Goal: Answer question/provide support: Share knowledge or assist other users

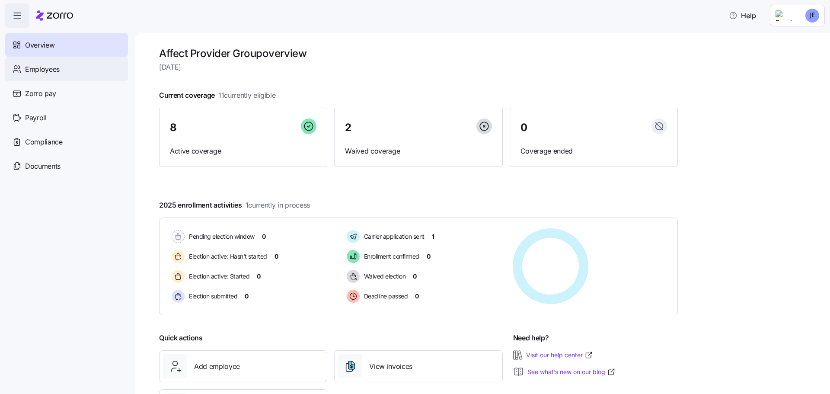
click at [55, 69] on span "Employees" at bounding box center [42, 69] width 35 height 11
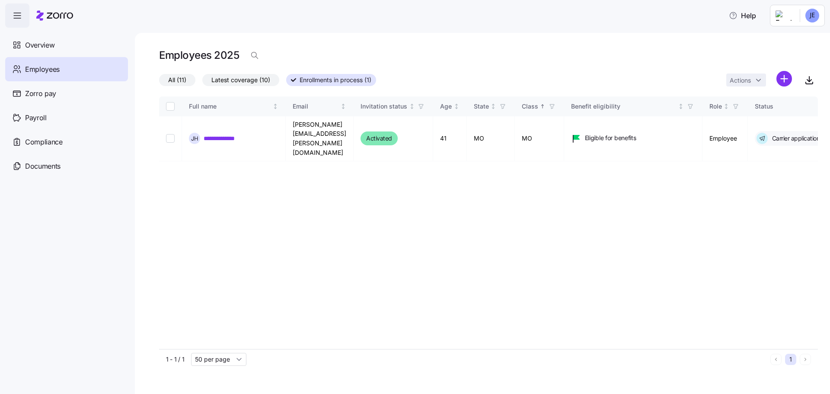
click at [258, 80] on span "Latest coverage (10)" at bounding box center [240, 79] width 59 height 11
click at [202, 82] on input "Latest coverage (10)" at bounding box center [202, 82] width 0 height 0
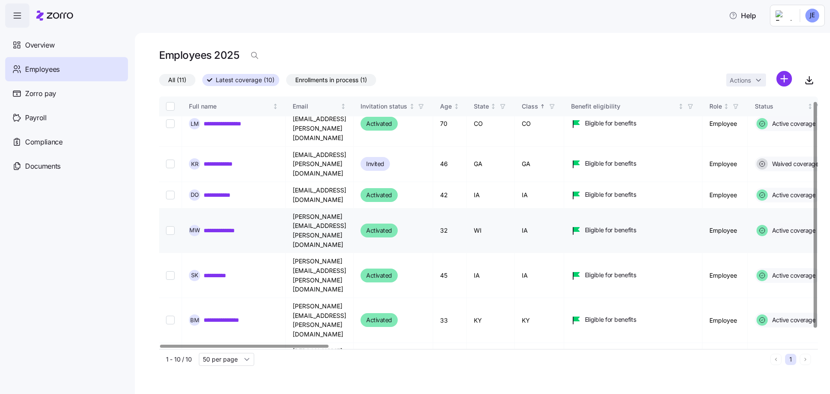
scroll to position [22, 0]
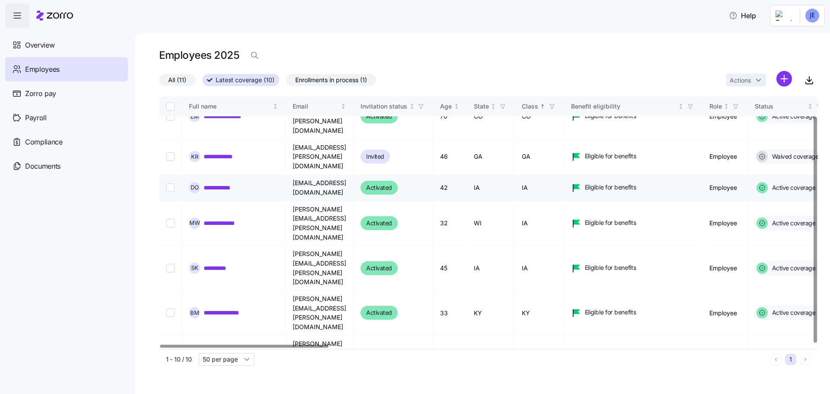
click at [226, 183] on link "**********" at bounding box center [223, 187] width 38 height 9
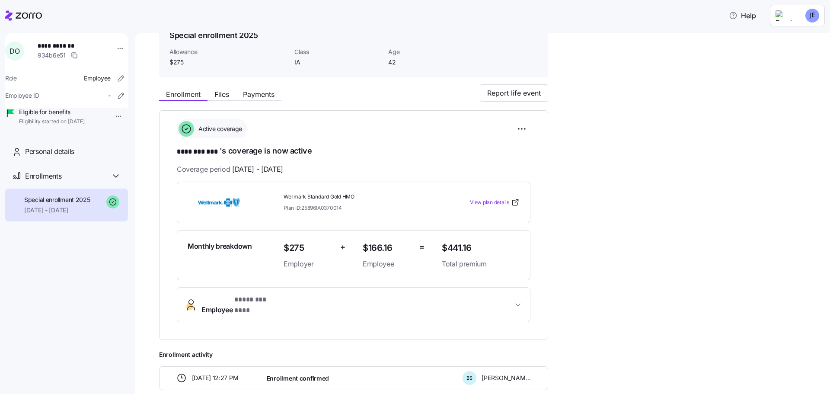
scroll to position [39, 0]
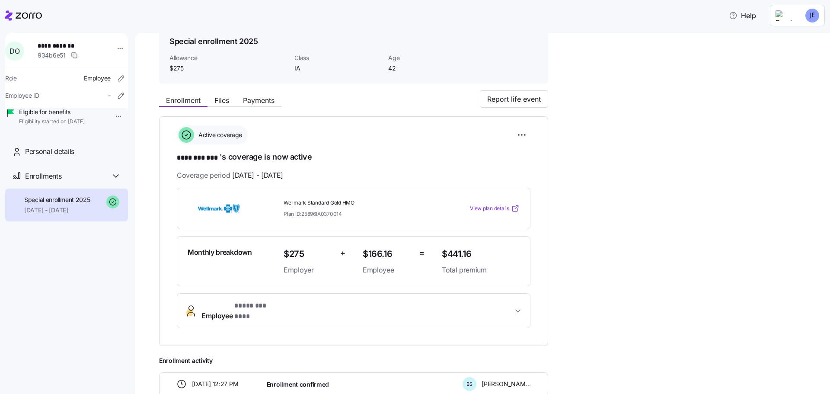
click at [494, 206] on span "View plan details" at bounding box center [489, 209] width 39 height 8
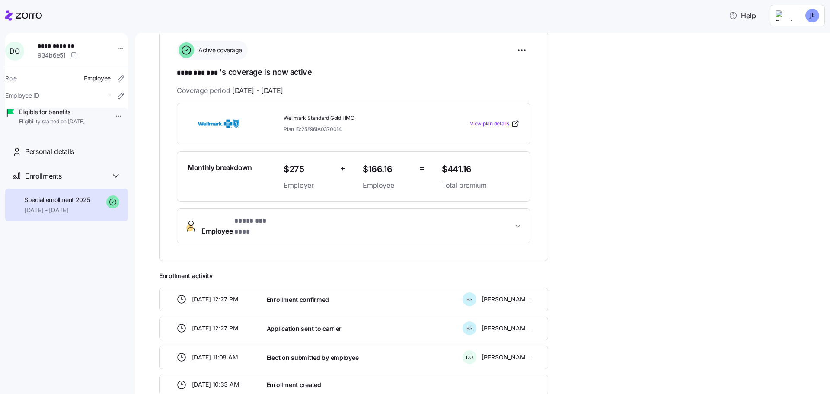
scroll to position [125, 0]
click at [518, 220] on icon "button" at bounding box center [518, 224] width 9 height 9
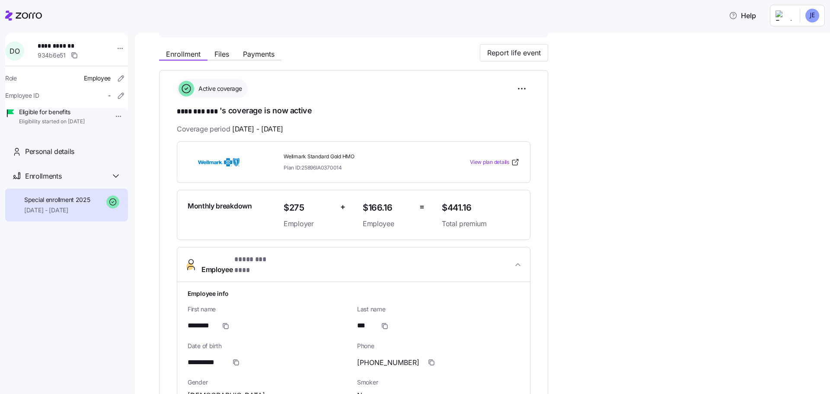
scroll to position [82, 0]
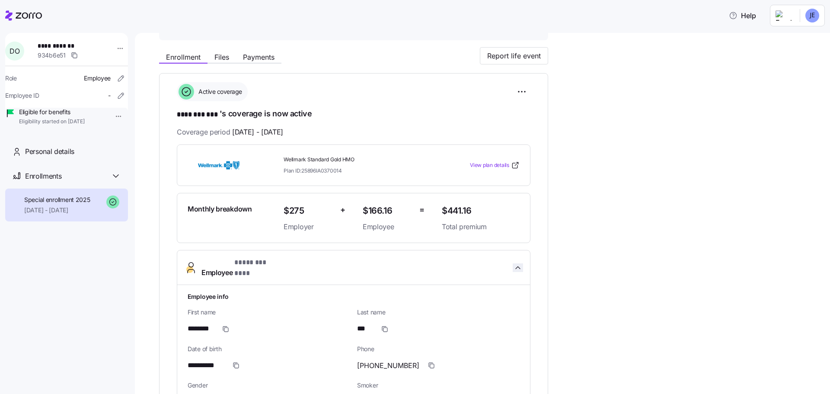
click at [518, 266] on icon "button" at bounding box center [518, 267] width 4 height 2
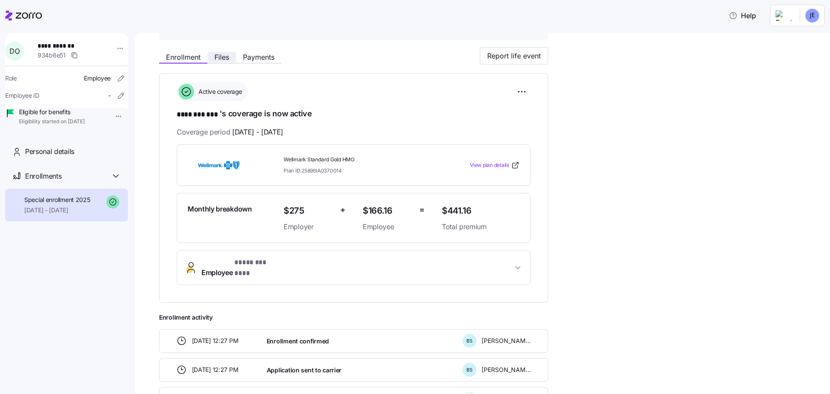
click at [226, 55] on span "Files" at bounding box center [221, 57] width 15 height 7
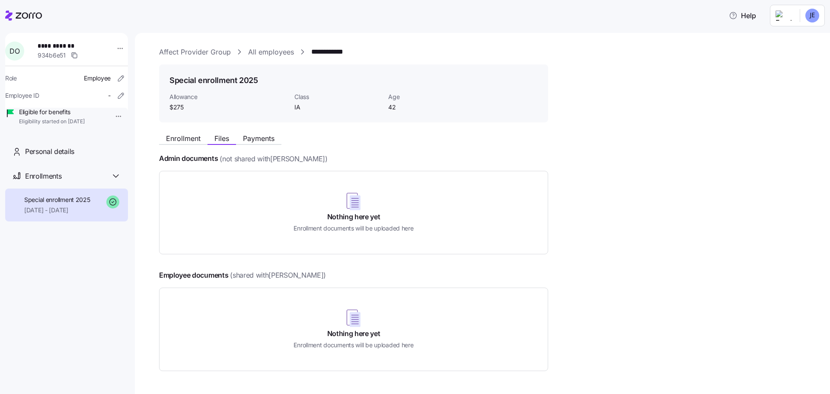
click at [261, 51] on link "All employees" at bounding box center [271, 52] width 46 height 11
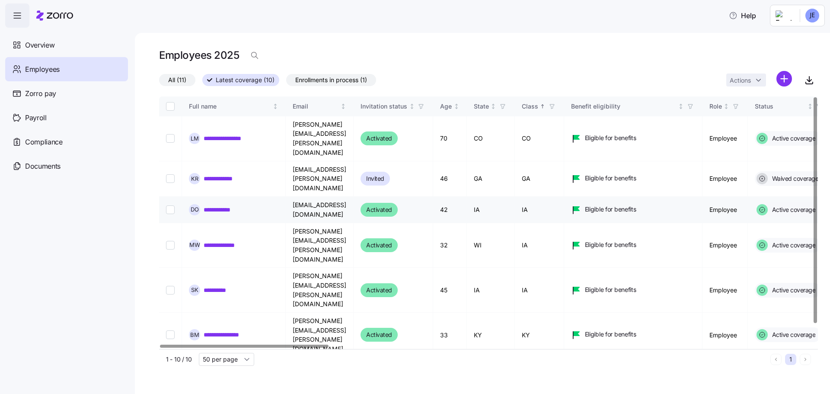
click at [224, 205] on link "**********" at bounding box center [223, 209] width 38 height 9
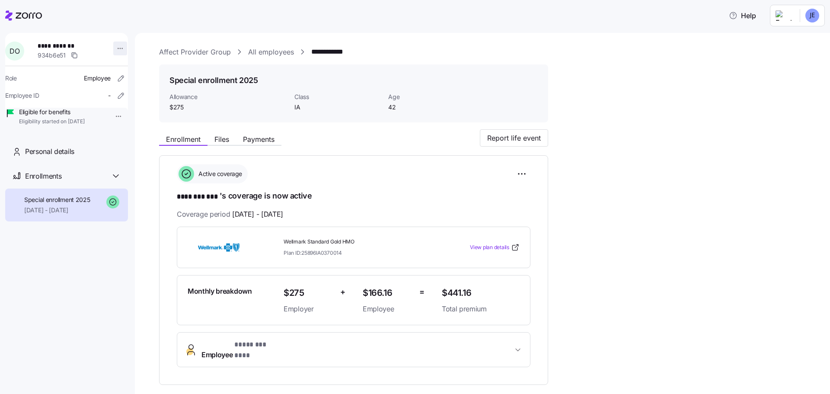
click at [117, 48] on html "**********" at bounding box center [415, 194] width 830 height 389
click at [128, 23] on html "**********" at bounding box center [415, 194] width 830 height 389
click at [113, 116] on html "**********" at bounding box center [415, 194] width 830 height 389
click at [52, 117] on html "**********" at bounding box center [415, 194] width 830 height 389
drag, startPoint x: 285, startPoint y: 240, endPoint x: 363, endPoint y: 245, distance: 78.4
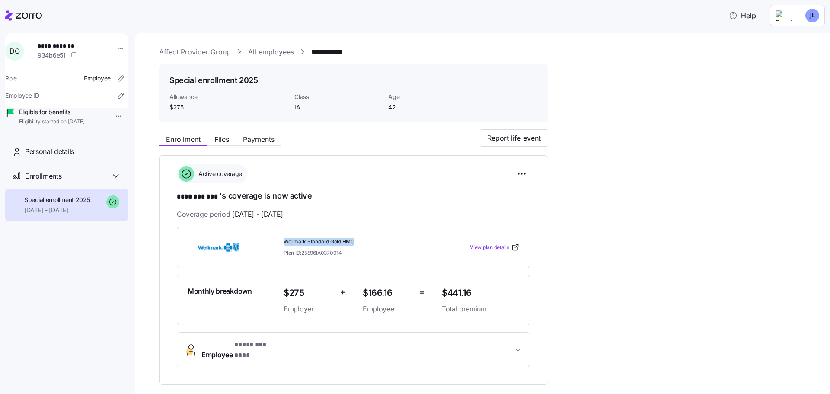
click at [363, 245] on div "Wellmark Standard Gold HMO Plan ID: 25896IA0370014" at bounding box center [359, 247] width 151 height 18
copy span "Wellmark Standard Gold HMO"
click at [746, 18] on span "Help" at bounding box center [742, 15] width 27 height 10
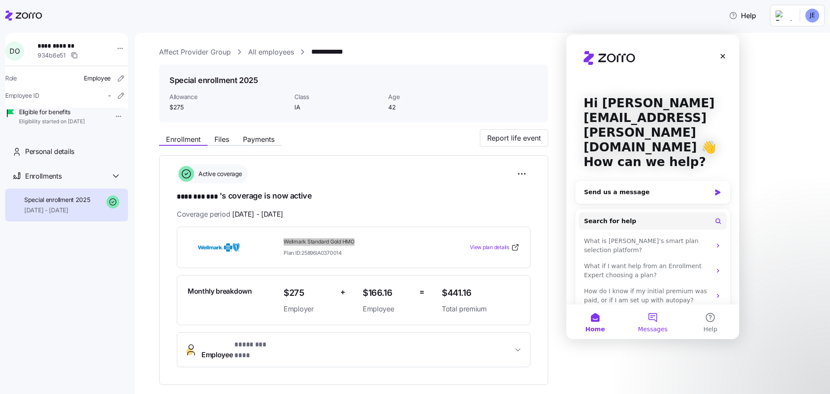
click at [654, 321] on button "Messages" at bounding box center [653, 321] width 58 height 35
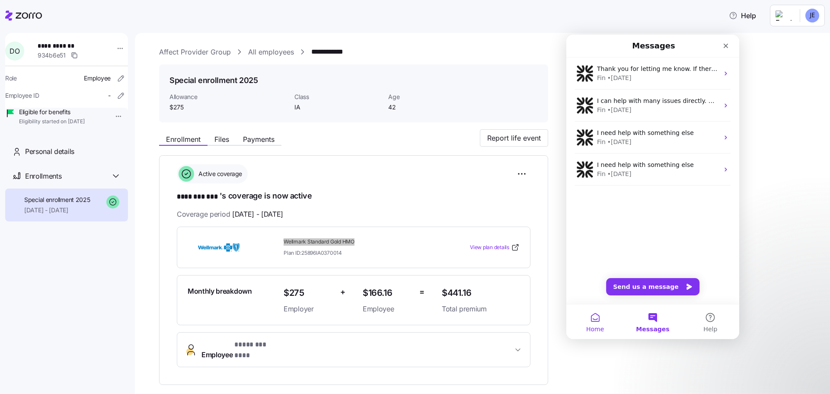
click at [597, 317] on button "Home" at bounding box center [595, 321] width 58 height 35
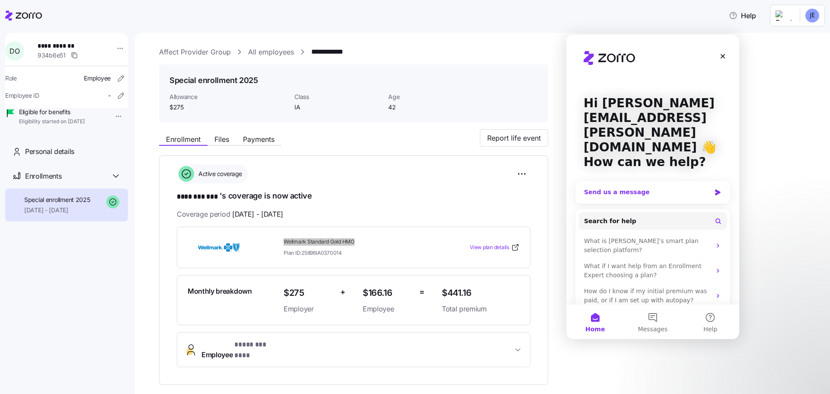
click at [636, 188] on div "Send us a message" at bounding box center [647, 192] width 127 height 9
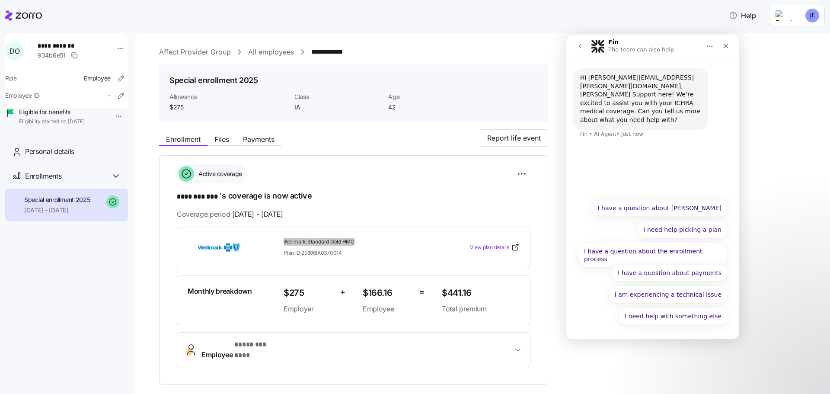
click at [623, 146] on div "Hi [PERSON_NAME][EMAIL_ADDRESS][PERSON_NAME][DOMAIN_NAME], [PERSON_NAME] Suppor…" at bounding box center [652, 126] width 173 height 136
click at [603, 138] on div "Hi [PERSON_NAME][EMAIL_ADDRESS][PERSON_NAME][DOMAIN_NAME], [PERSON_NAME] Suppor…" at bounding box center [652, 108] width 159 height 80
click at [590, 131] on div "Fin • AI Agent • Just now" at bounding box center [611, 133] width 63 height 5
click at [598, 90] on div "Hi [PERSON_NAME][EMAIL_ADDRESS][PERSON_NAME][DOMAIN_NAME], [PERSON_NAME] Suppor…" at bounding box center [640, 99] width 121 height 51
click at [705, 319] on button "I need help with something else" at bounding box center [673, 315] width 110 height 17
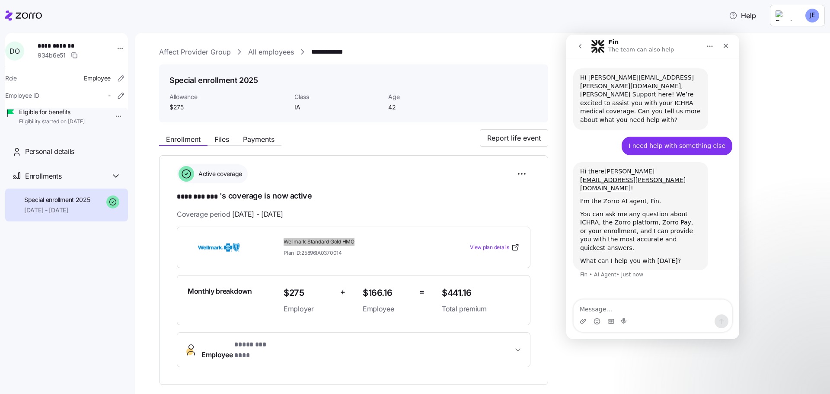
click at [657, 316] on div "Intercom messenger" at bounding box center [653, 321] width 158 height 14
click at [641, 306] on textarea "Message…" at bounding box center [653, 307] width 158 height 15
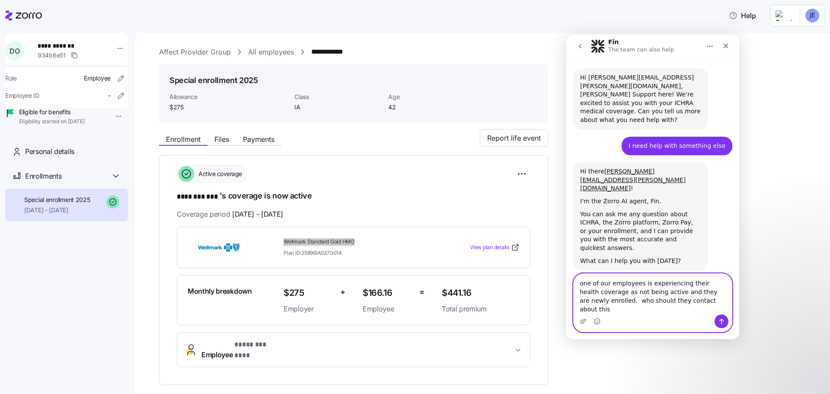
type textarea "one of our employees is experiencing their health coverage as not being active …"
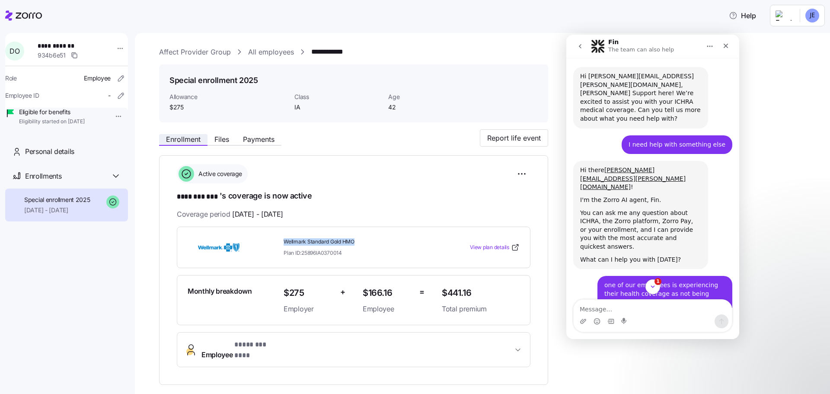
click at [182, 138] on span "Enrollment" at bounding box center [183, 139] width 35 height 7
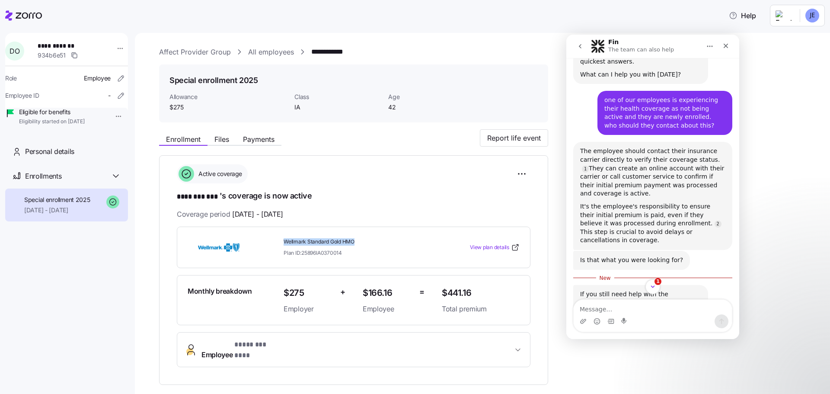
scroll to position [196, 0]
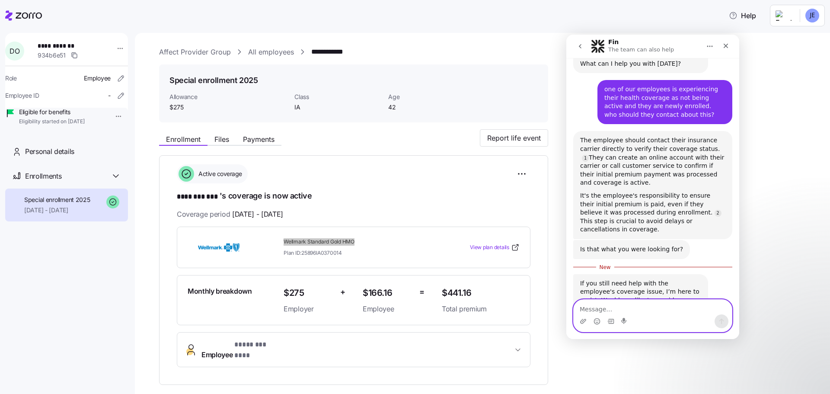
click at [633, 304] on textarea "Message…" at bounding box center [653, 307] width 158 height 15
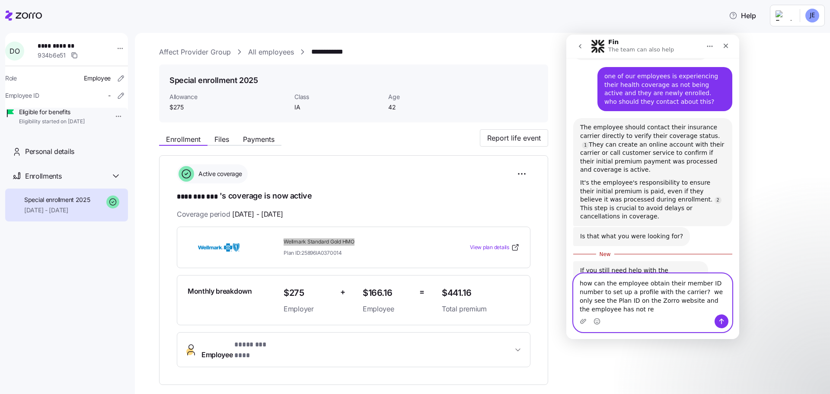
scroll to position [218, 0]
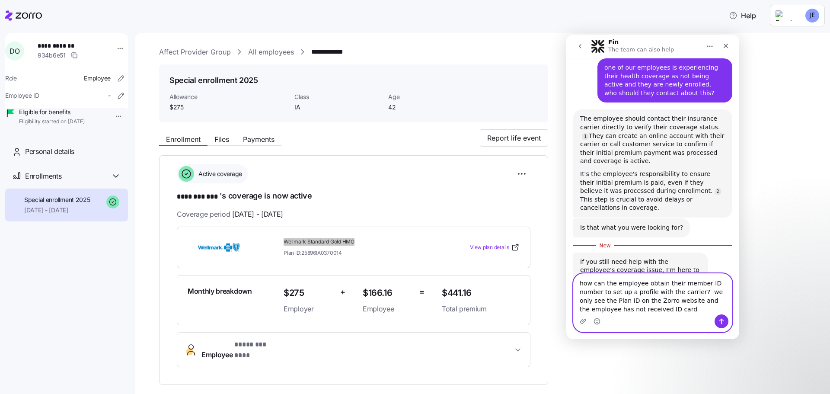
type textarea "how can the employee obtain their member ID number to set up a profile with the…"
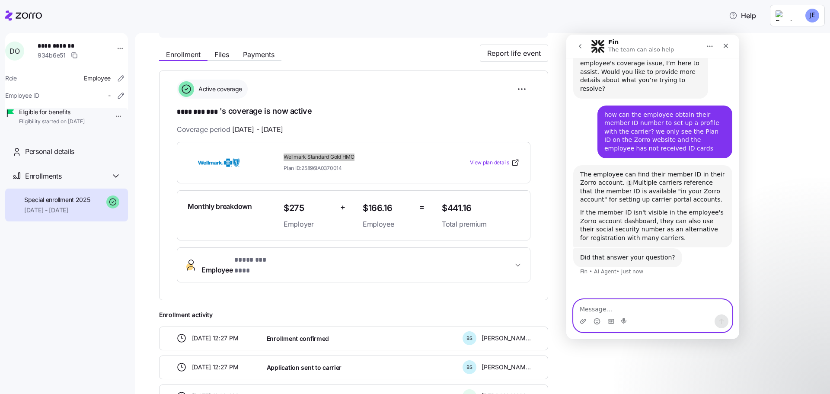
scroll to position [82, 0]
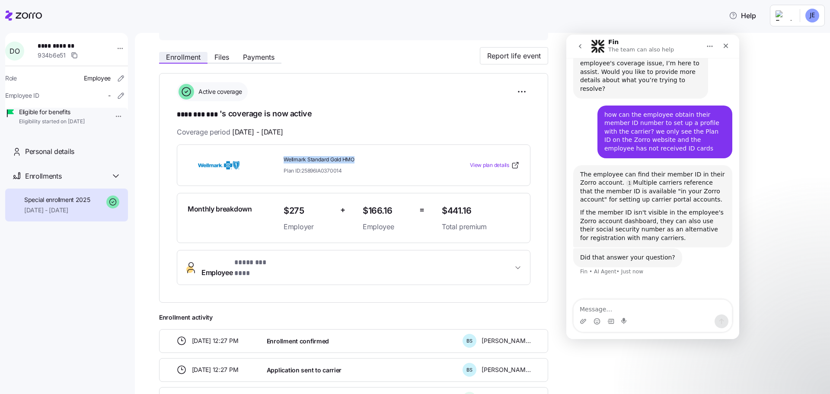
click at [181, 57] on span "Enrollment" at bounding box center [183, 57] width 35 height 7
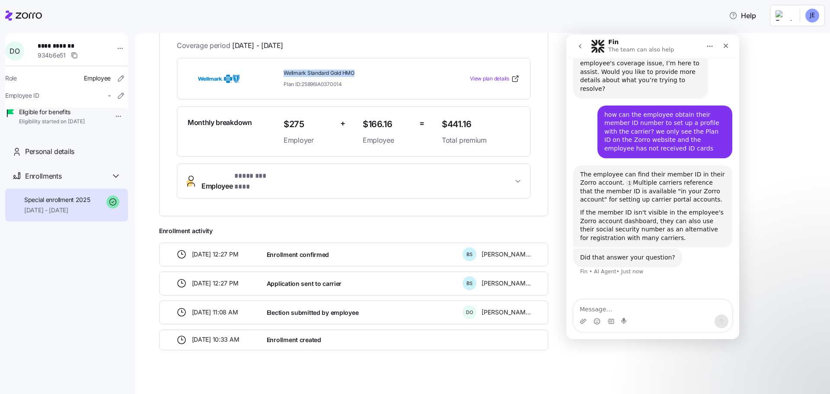
scroll to position [0, 0]
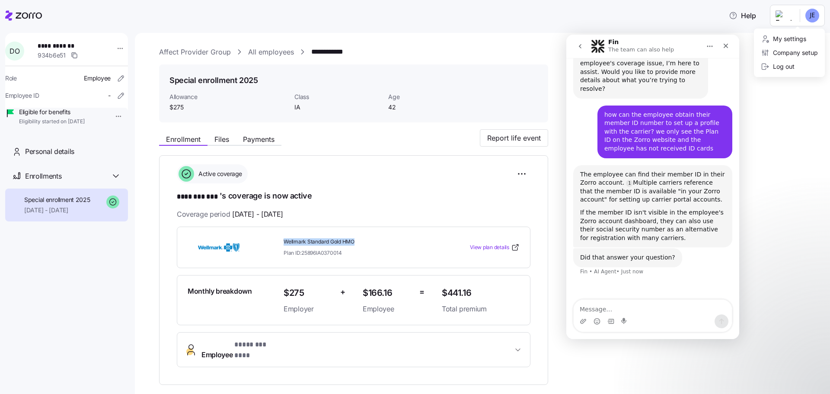
click at [788, 15] on html "**********" at bounding box center [415, 194] width 830 height 389
click at [781, 104] on html "**********" at bounding box center [415, 194] width 830 height 389
click at [268, 54] on link "All employees" at bounding box center [271, 52] width 46 height 11
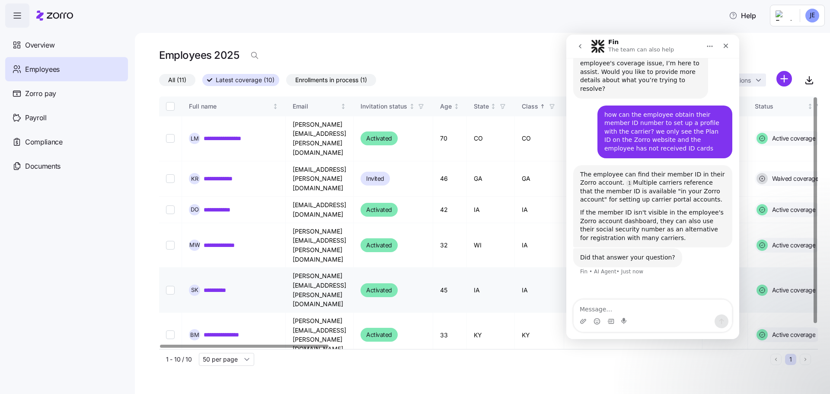
click at [220, 286] on link "**********" at bounding box center [220, 290] width 32 height 9
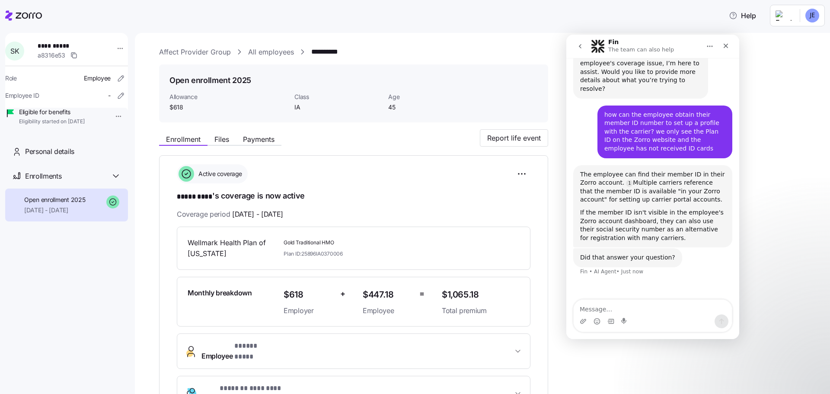
click at [264, 49] on link "All employees" at bounding box center [271, 52] width 46 height 11
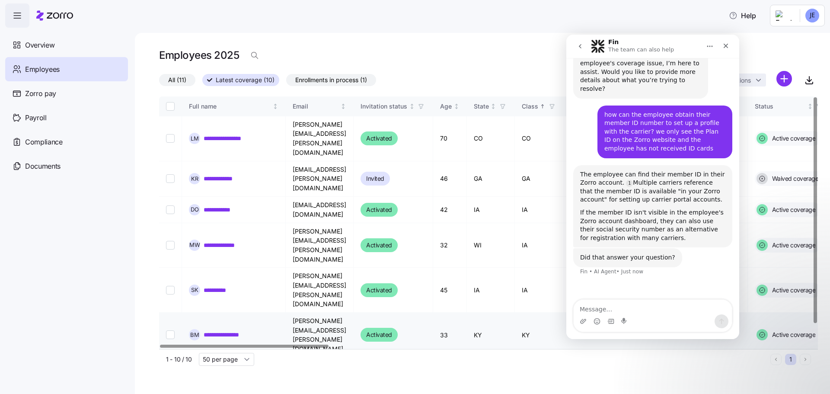
click at [227, 330] on link "**********" at bounding box center [228, 334] width 49 height 9
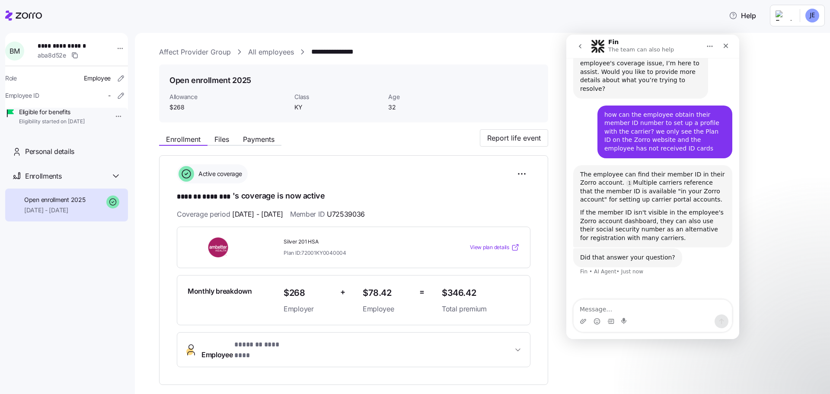
click at [483, 247] on span "View plan details" at bounding box center [489, 247] width 39 height 8
click at [262, 52] on link "All employees" at bounding box center [271, 52] width 46 height 11
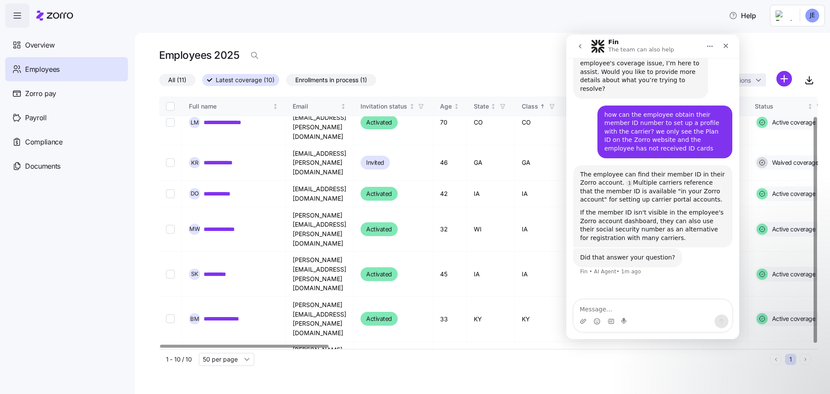
scroll to position [22, 0]
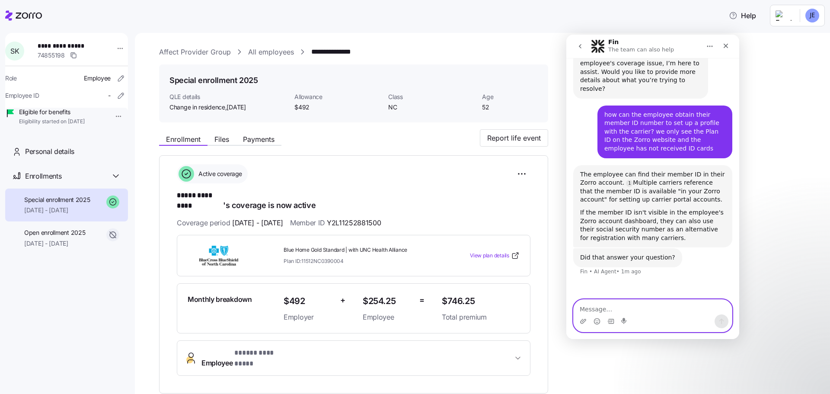
click at [612, 307] on textarea "Message…" at bounding box center [653, 307] width 158 height 15
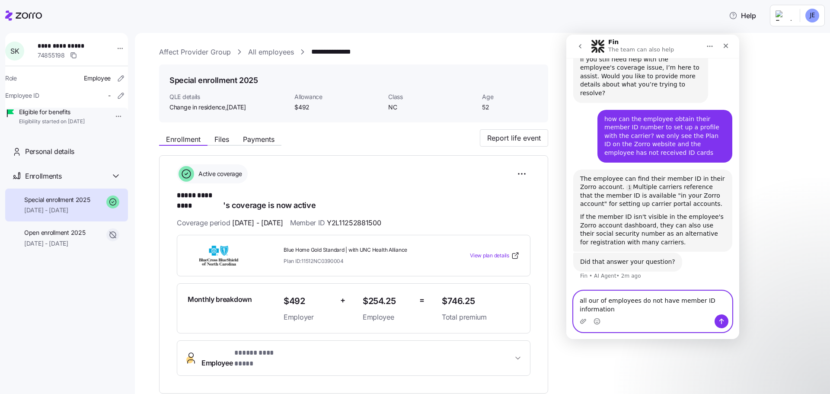
scroll to position [401, 0]
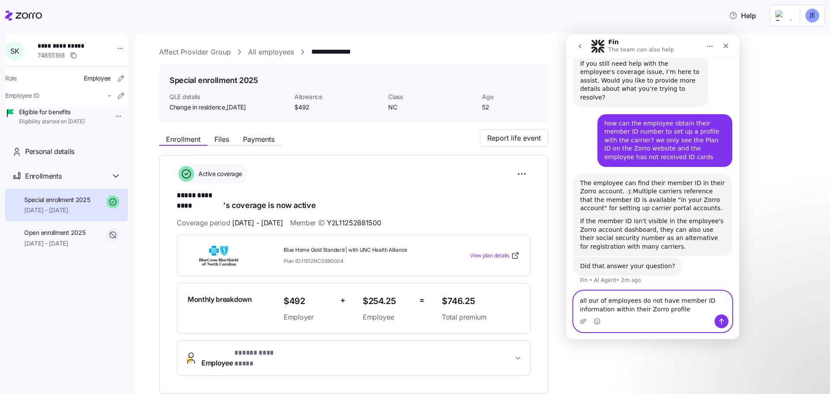
type textarea "all our of employees do not have member ID information within their Zorro profi…"
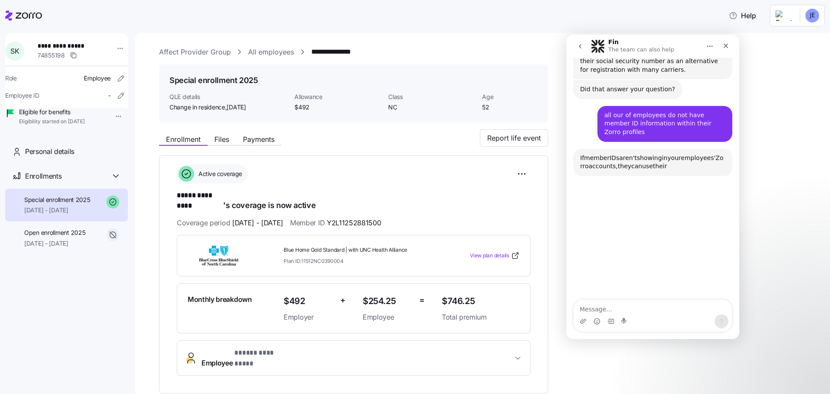
scroll to position [579, 0]
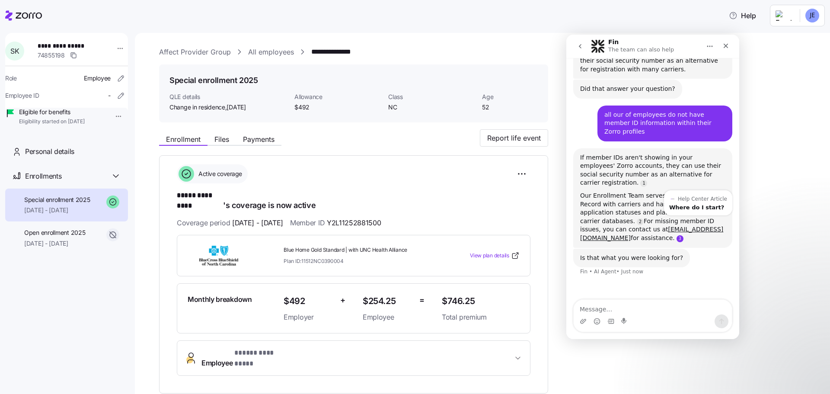
click at [684, 235] on link "Source reference 10333071:" at bounding box center [680, 238] width 7 height 7
click at [697, 205] on div "Where do I start?" at bounding box center [698, 208] width 58 height 6
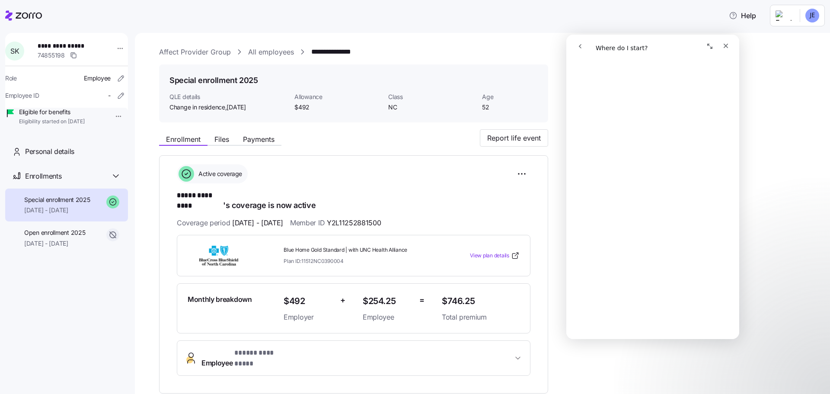
scroll to position [86, 0]
click at [581, 45] on icon "go back" at bounding box center [580, 46] width 3 height 4
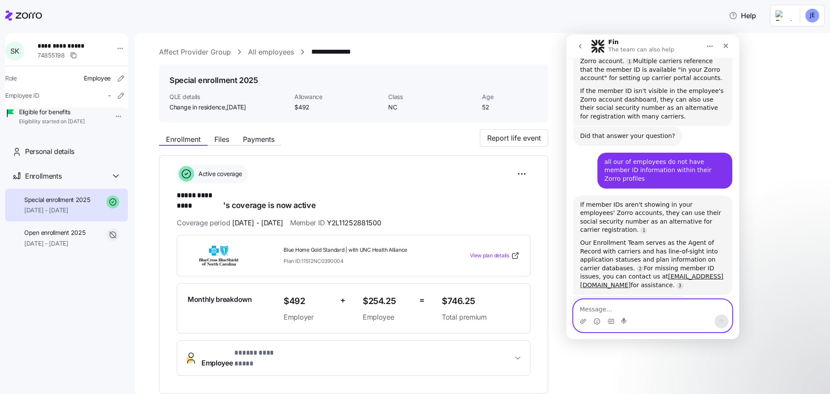
scroll to position [534, 0]
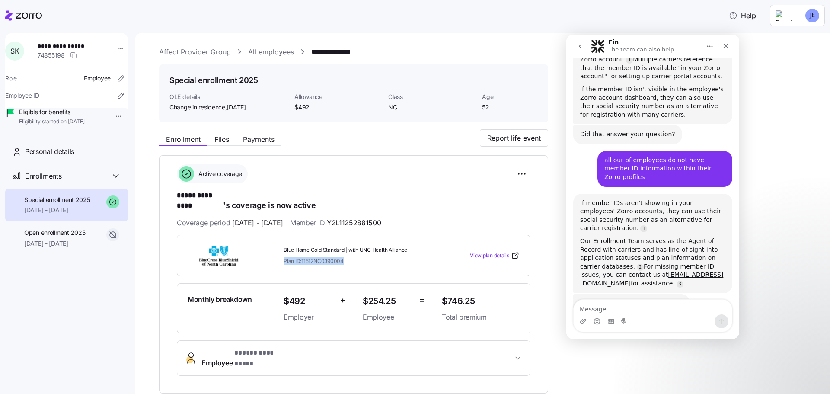
drag, startPoint x: 346, startPoint y: 253, endPoint x: 283, endPoint y: 253, distance: 63.1
click at [283, 253] on div "Blue Home Gold Standard | with UNC Health Alliance Plan ID: 11512NC0390004" at bounding box center [359, 255] width 158 height 25
copy span "Plan ID: 11512NC0390004"
click at [625, 310] on textarea "Message…" at bounding box center [653, 307] width 158 height 15
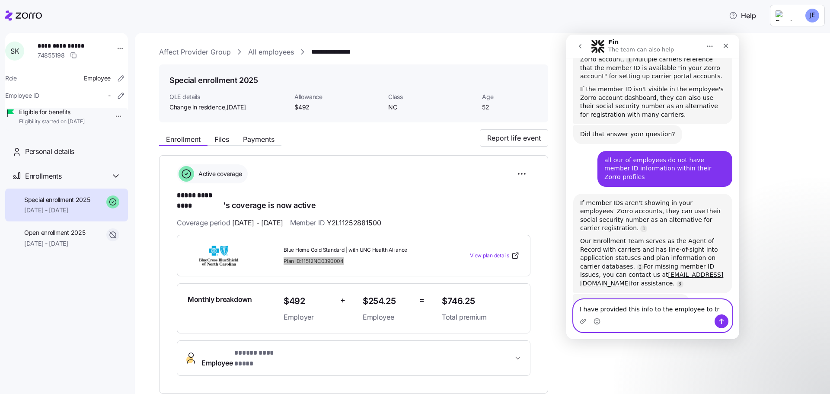
type textarea "I have provided this info to the employee to try"
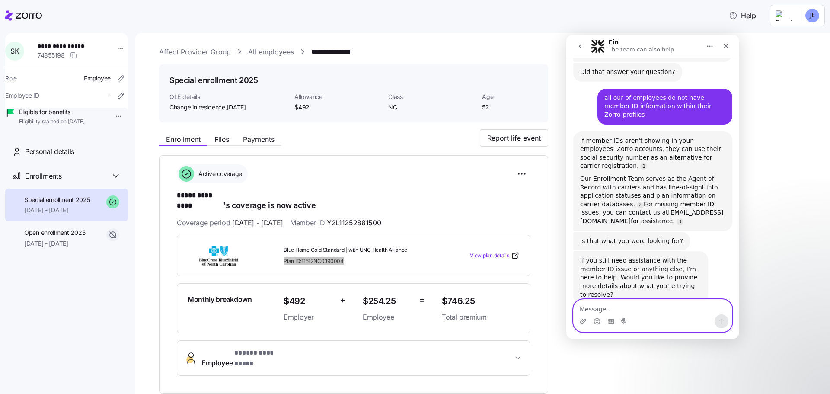
scroll to position [620, 0]
